Goal: Task Accomplishment & Management: Use online tool/utility

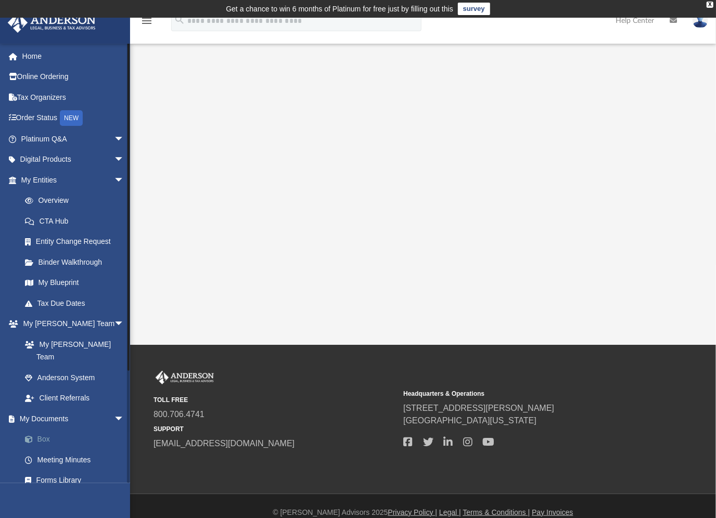
click at [50, 429] on link "Box" at bounding box center [77, 439] width 125 height 21
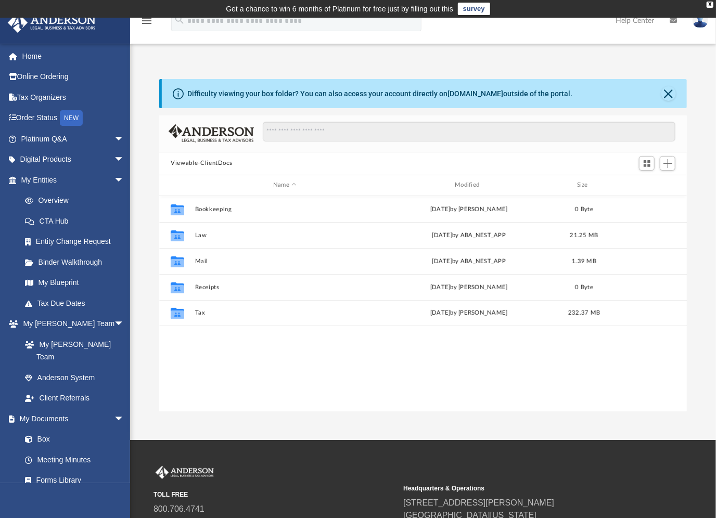
scroll to position [226, 518]
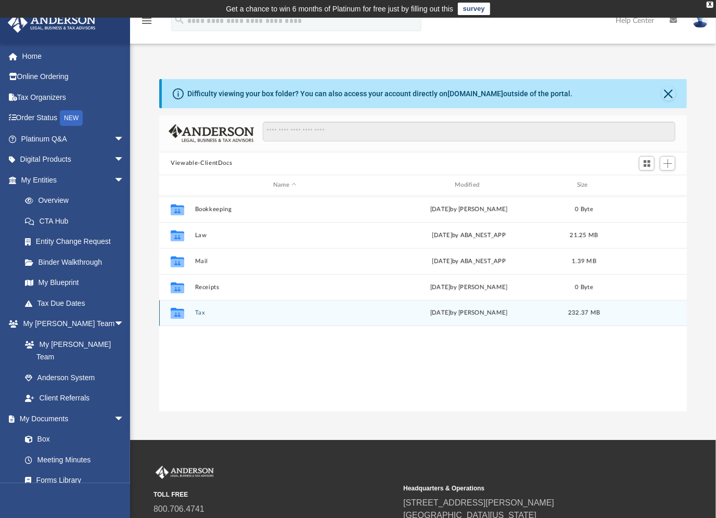
click at [255, 319] on div "Collaborated Folder Tax [DATE] by [PERSON_NAME] 232.37 MB" at bounding box center [423, 313] width 528 height 26
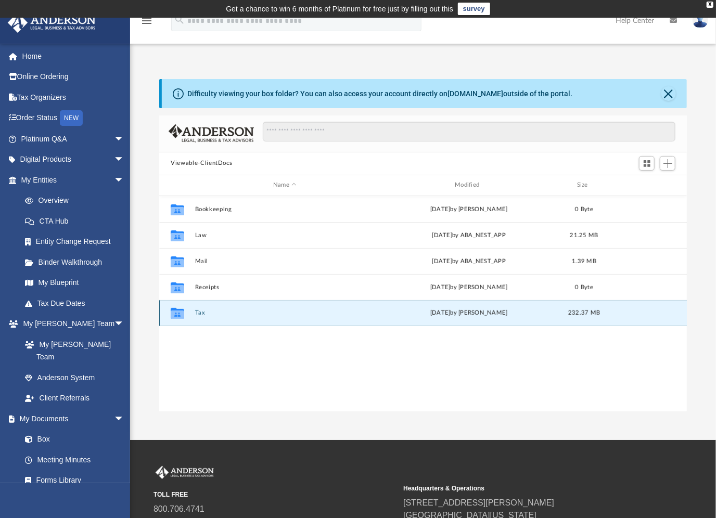
click at [198, 311] on button "Tax" at bounding box center [285, 313] width 180 height 7
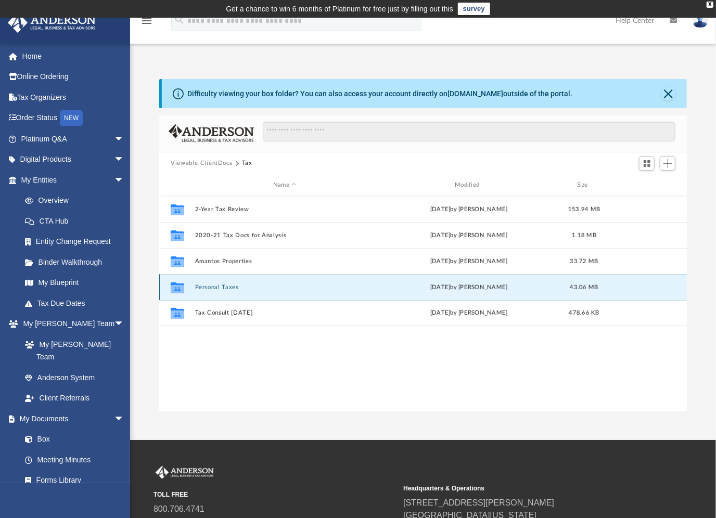
click at [218, 284] on button "Personal Taxes" at bounding box center [285, 287] width 180 height 7
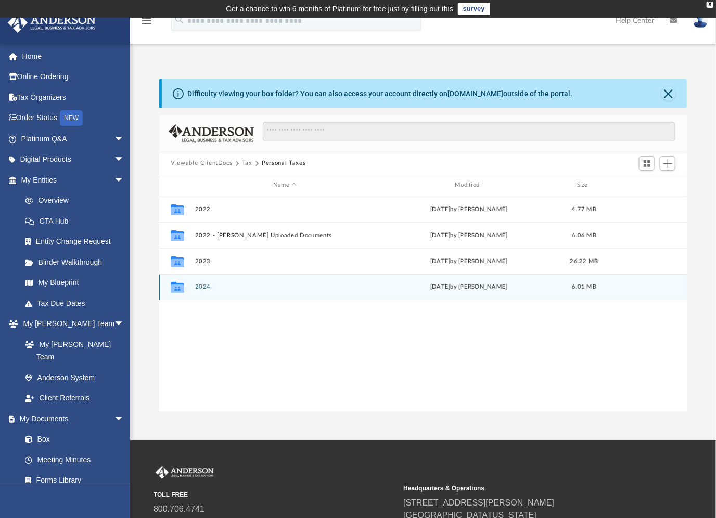
click at [200, 287] on button "2024" at bounding box center [285, 287] width 180 height 7
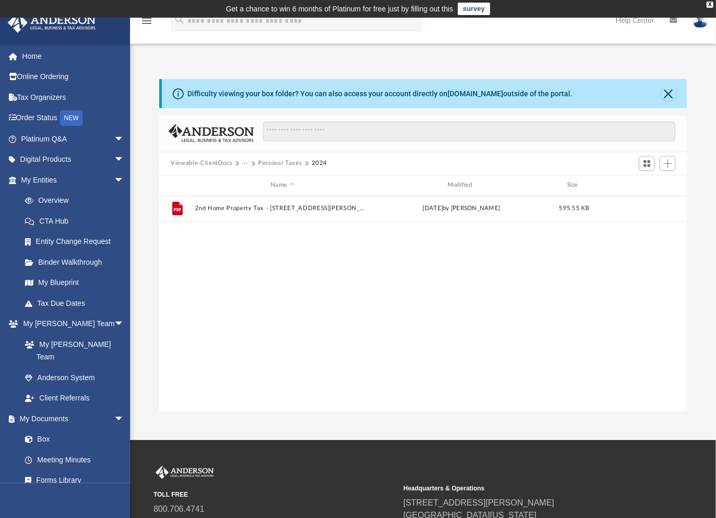
scroll to position [0, 0]
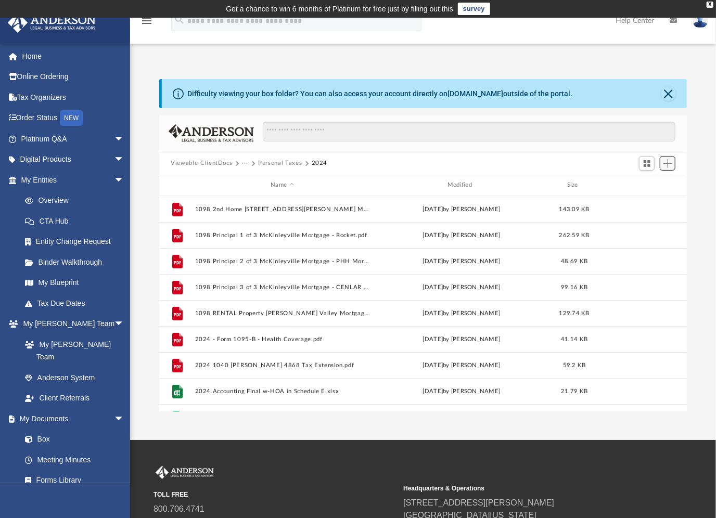
click at [669, 164] on span "Add" at bounding box center [668, 163] width 9 height 9
click at [650, 184] on li "Upload" at bounding box center [653, 184] width 33 height 11
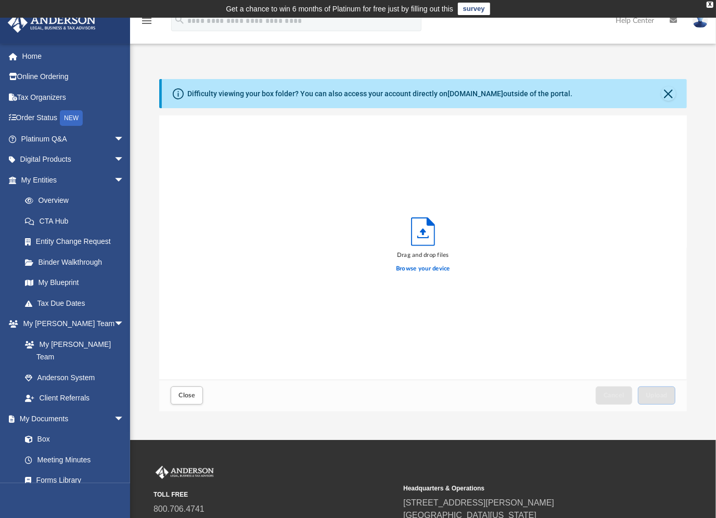
scroll to position [254, 518]
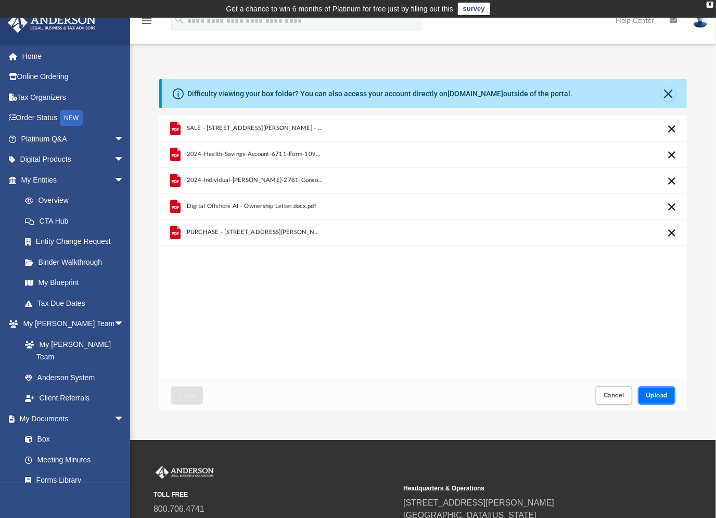
click at [655, 394] on span "Upload" at bounding box center [657, 395] width 22 height 6
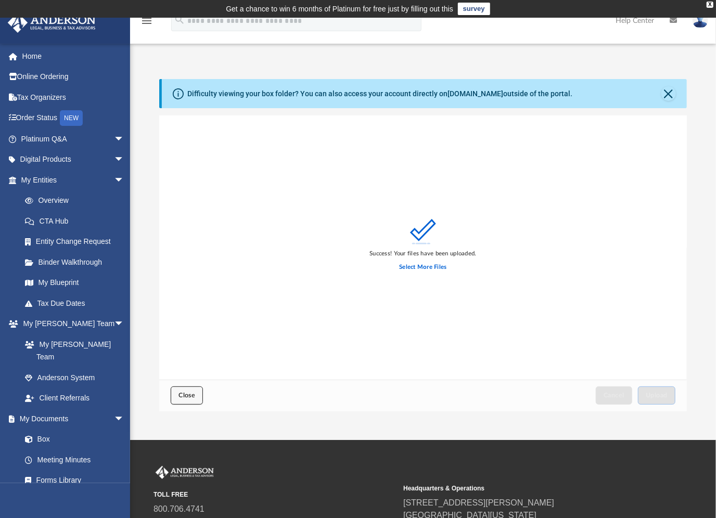
click at [193, 397] on span "Close" at bounding box center [187, 395] width 17 height 6
